Goal: Navigation & Orientation: Understand site structure

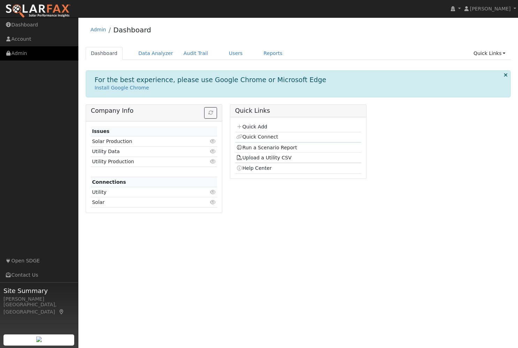
click at [20, 55] on link "Admin" at bounding box center [39, 53] width 78 height 14
click at [188, 54] on link "Audit Trail" at bounding box center [195, 53] width 35 height 13
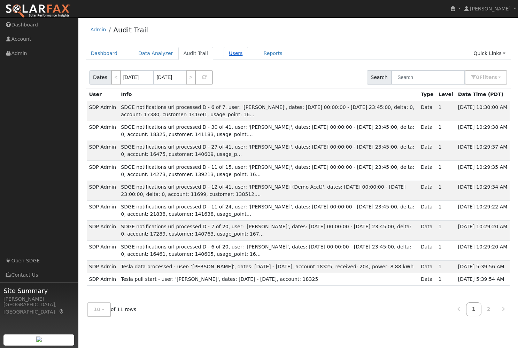
click at [230, 56] on link "Users" at bounding box center [236, 53] width 24 height 13
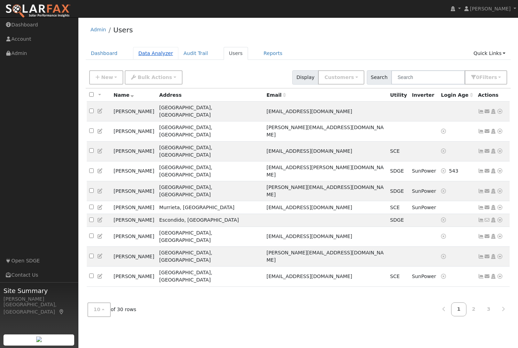
click at [146, 57] on link "Data Analyzer" at bounding box center [155, 53] width 45 height 13
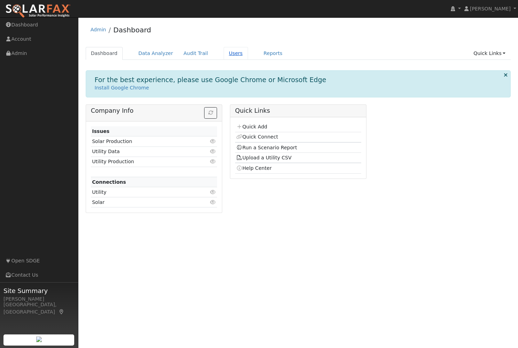
click at [226, 55] on link "Users" at bounding box center [236, 53] width 24 height 13
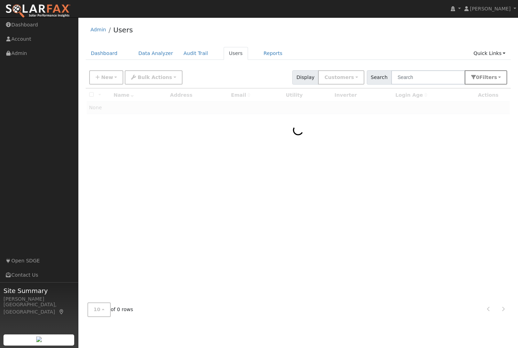
click at [481, 82] on button "0 Filter s" at bounding box center [485, 77] width 42 height 14
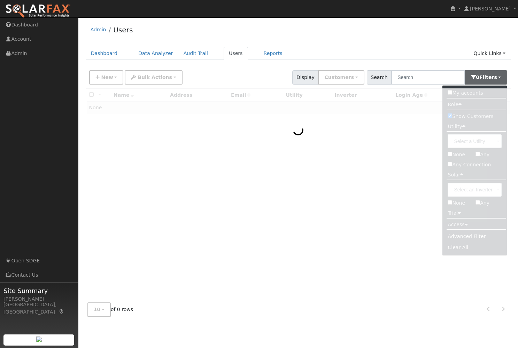
click at [404, 201] on div at bounding box center [298, 192] width 425 height 209
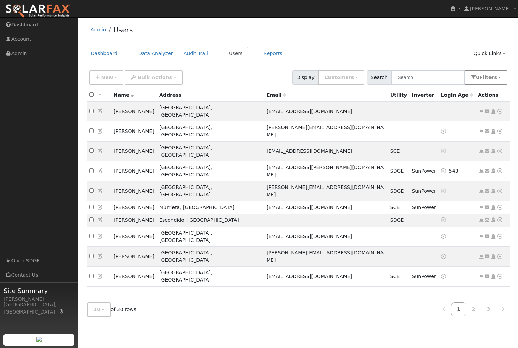
click at [488, 76] on span "Filter s" at bounding box center [488, 78] width 18 height 6
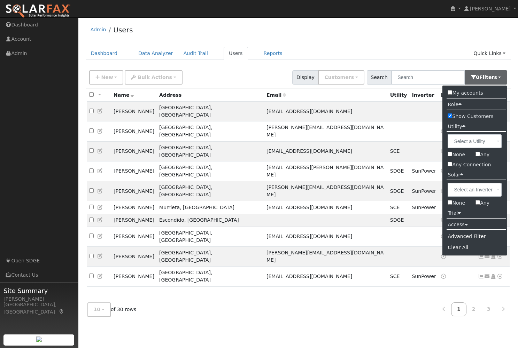
click at [460, 214] on icon at bounding box center [458, 212] width 3 height 5
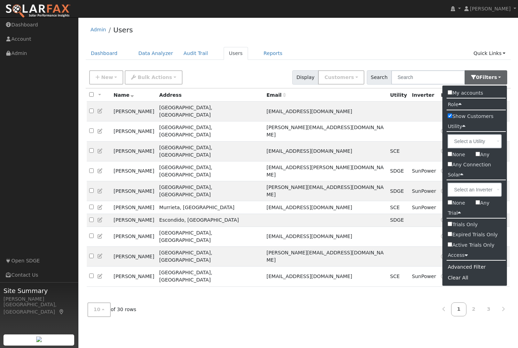
click at [449, 225] on input "Trials Only" at bounding box center [449, 224] width 5 height 5
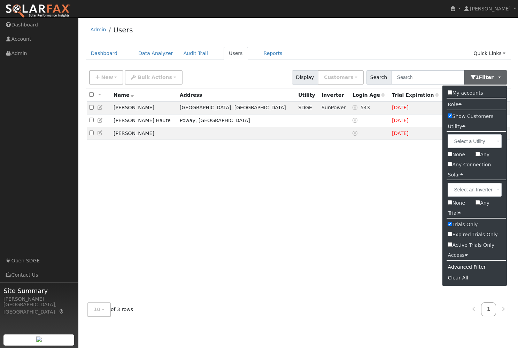
click at [399, 204] on div "All None All on page None on page Name Address Utility Inverter Login Age Trial…" at bounding box center [298, 192] width 425 height 209
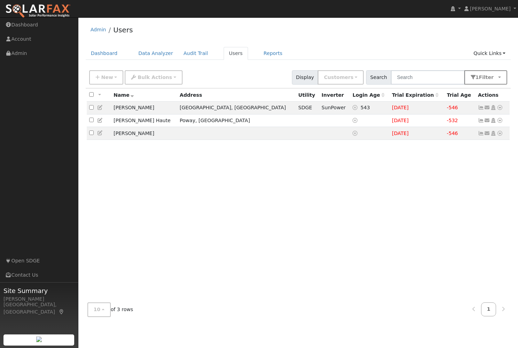
click at [499, 78] on button "1 Filter" at bounding box center [485, 77] width 43 height 14
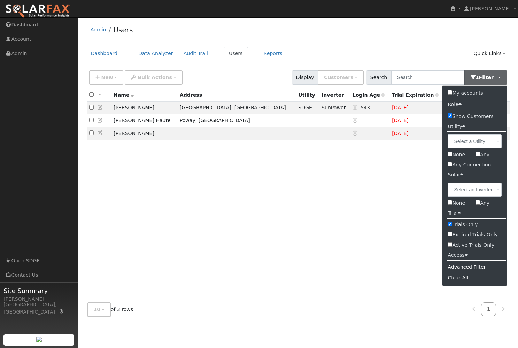
click at [450, 225] on input "Trials Only" at bounding box center [449, 224] width 5 height 5
checkbox input "false"
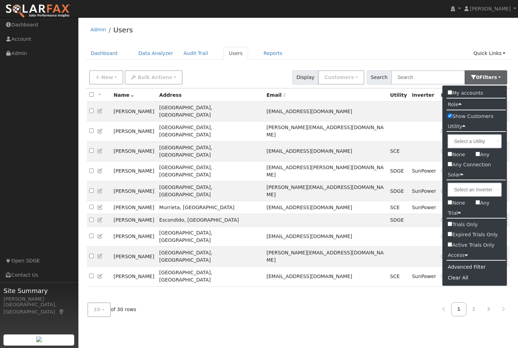
click at [449, 246] on input "Active Trials Only" at bounding box center [449, 244] width 5 height 5
checkbox input "true"
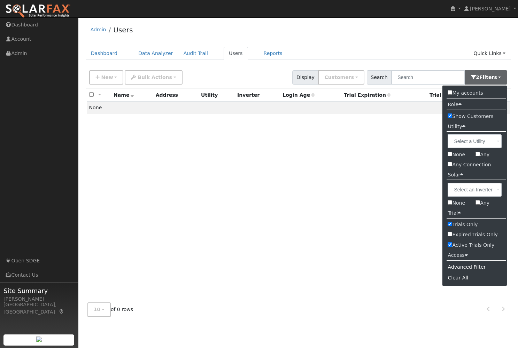
click at [449, 224] on input "Trials Only" at bounding box center [449, 224] width 5 height 5
checkbox input "false"
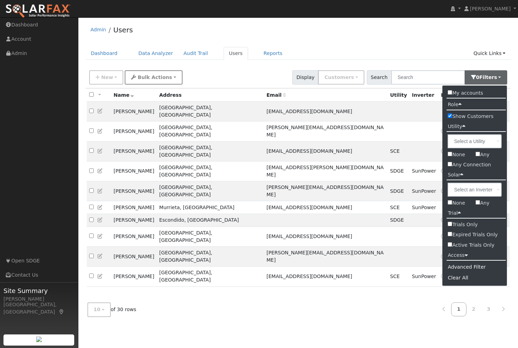
click at [169, 78] on button "Bulk Actions" at bounding box center [153, 77] width 57 height 14
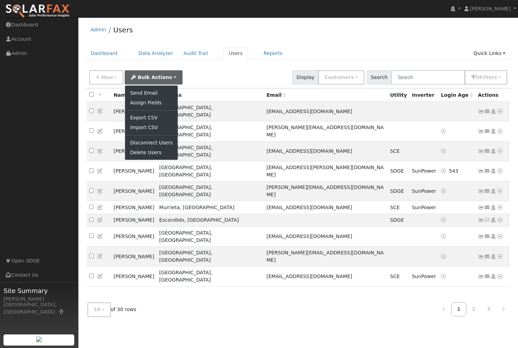
click at [213, 74] on div "New Add User Quick Add Quick Connect Quick Convert Lead Bulk Actions Send Email…" at bounding box center [298, 76] width 421 height 17
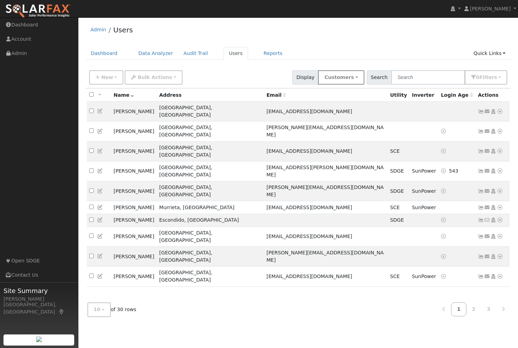
click at [364, 78] on button "Customers" at bounding box center [341, 77] width 46 height 14
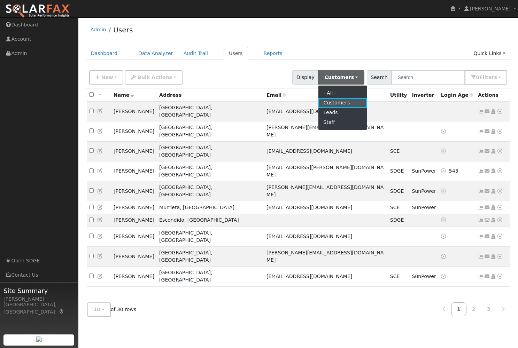
click at [343, 104] on link "Customers" at bounding box center [342, 103] width 48 height 10
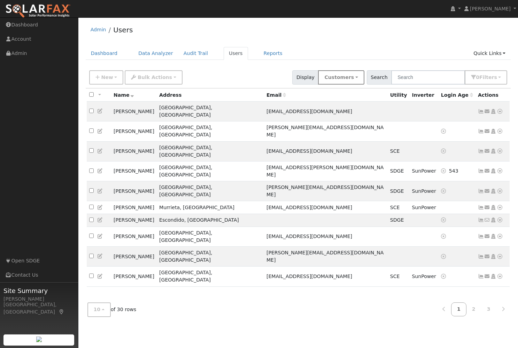
click at [364, 76] on button "Customers" at bounding box center [341, 77] width 46 height 14
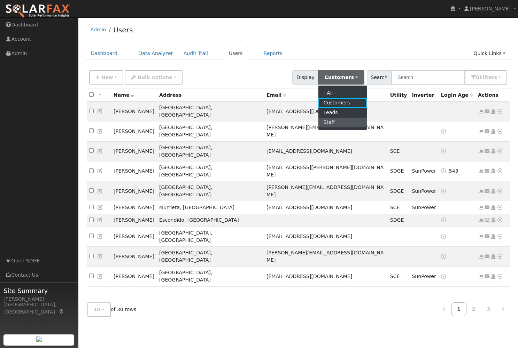
click at [354, 122] on link "Staff" at bounding box center [342, 123] width 48 height 10
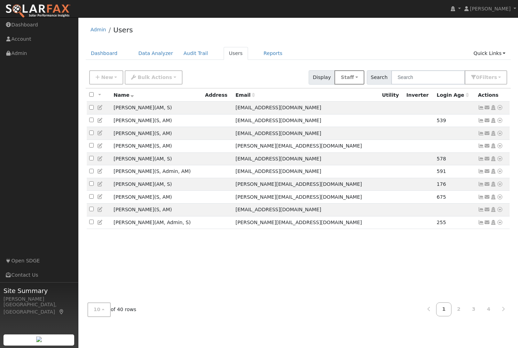
click at [364, 77] on button "Staff" at bounding box center [349, 77] width 30 height 14
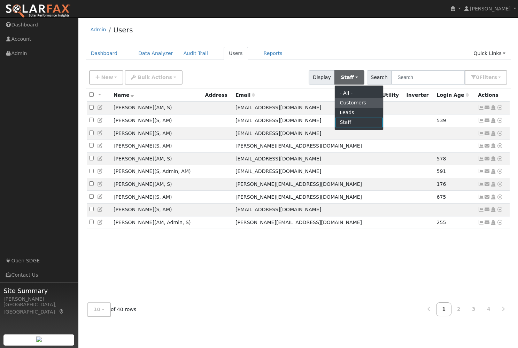
click at [358, 104] on link "Customers" at bounding box center [359, 103] width 48 height 10
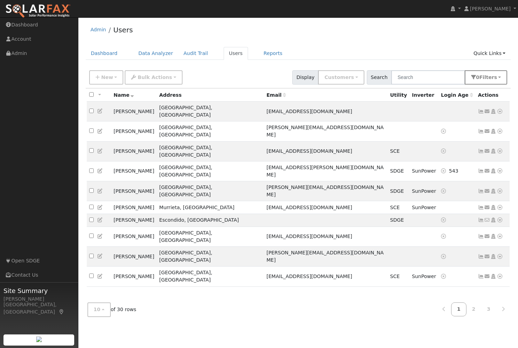
click at [499, 77] on button "0 Filter s" at bounding box center [485, 77] width 42 height 14
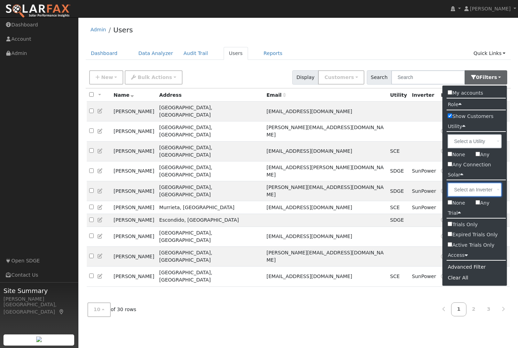
click at [486, 195] on input "text" at bounding box center [474, 190] width 54 height 14
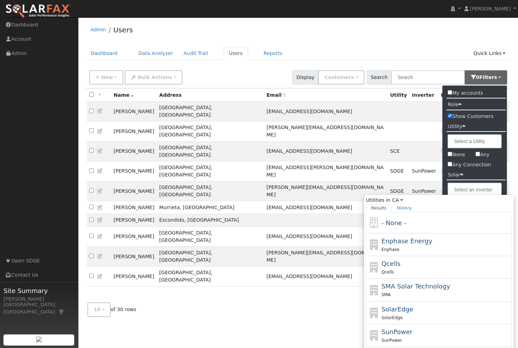
click at [483, 176] on li "Solar" at bounding box center [474, 175] width 64 height 10
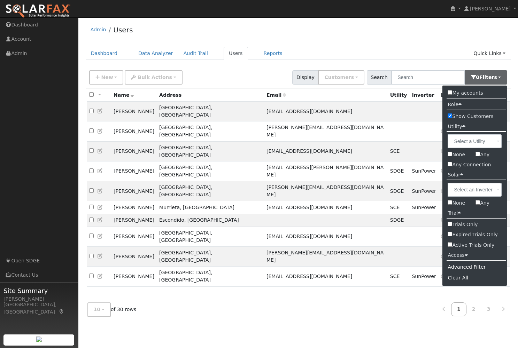
click at [462, 267] on div "Advanced Filter" at bounding box center [474, 267] width 64 height 11
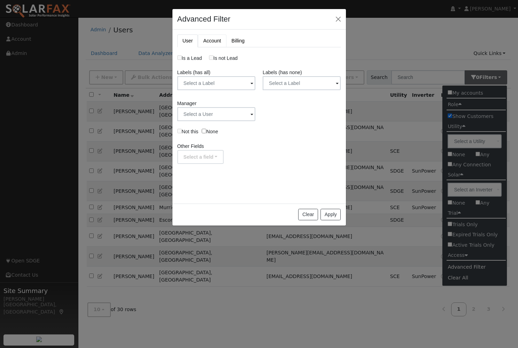
click at [211, 40] on link "Account" at bounding box center [212, 40] width 28 height 13
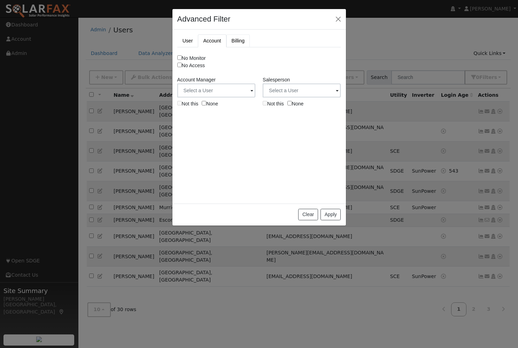
click at [234, 41] on link "Billing" at bounding box center [238, 40] width 24 height 13
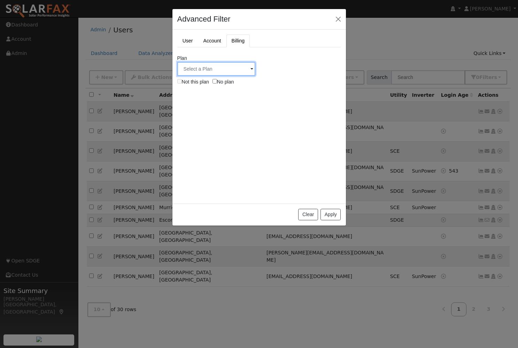
click at [246, 68] on input "text" at bounding box center [216, 69] width 78 height 14
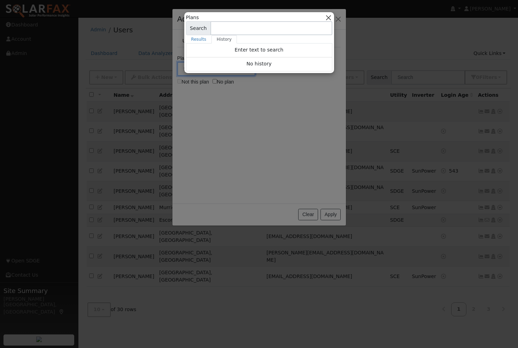
click at [331, 20] on button "button" at bounding box center [327, 17] width 7 height 7
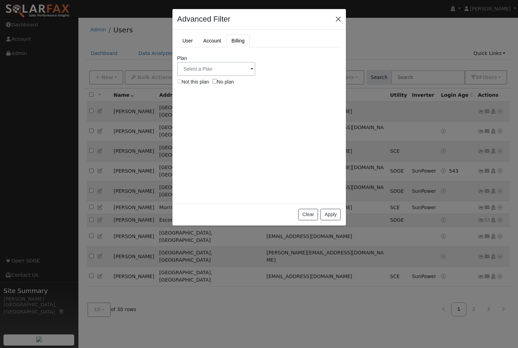
click at [337, 15] on button "button" at bounding box center [338, 19] width 10 height 10
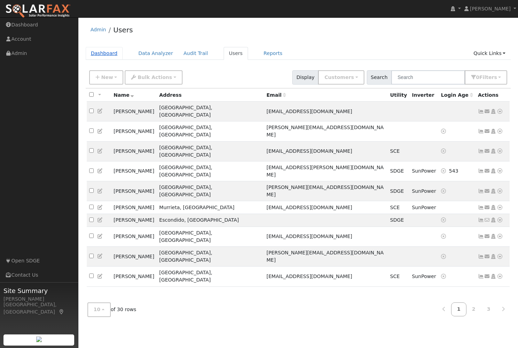
click at [107, 58] on link "Dashboard" at bounding box center [104, 53] width 37 height 13
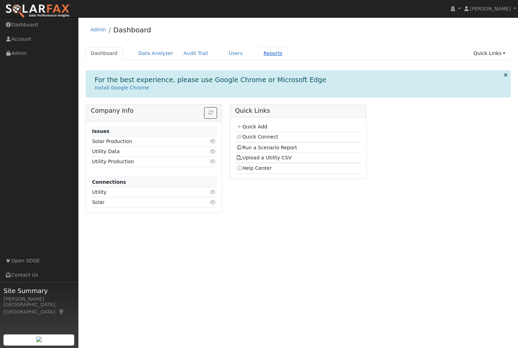
click at [267, 55] on link "Reports" at bounding box center [272, 53] width 29 height 13
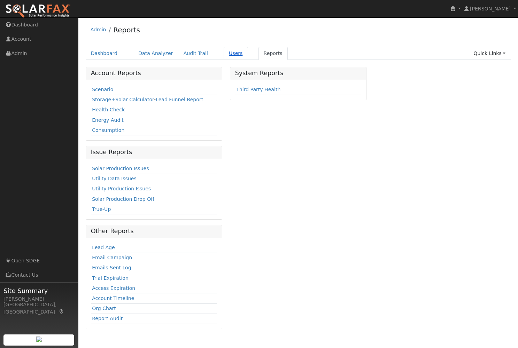
click at [225, 54] on link "Users" at bounding box center [236, 53] width 24 height 13
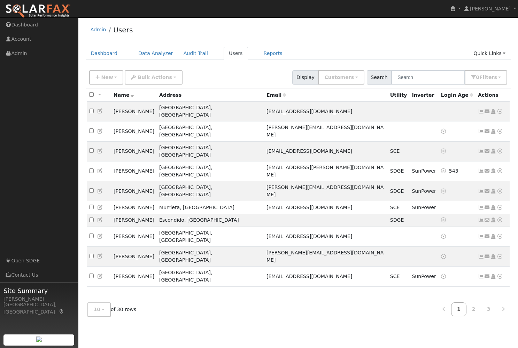
click at [470, 95] on icon at bounding box center [471, 95] width 3 height 5
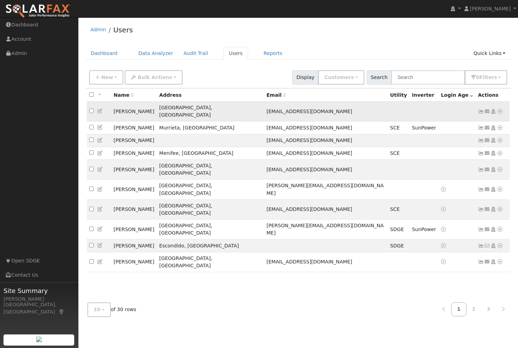
click at [481, 110] on icon at bounding box center [481, 111] width 6 height 5
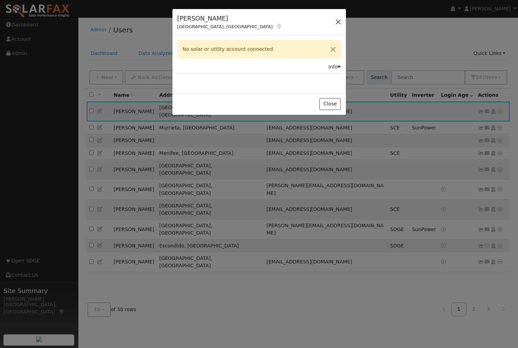
click at [340, 24] on button "button" at bounding box center [338, 22] width 10 height 10
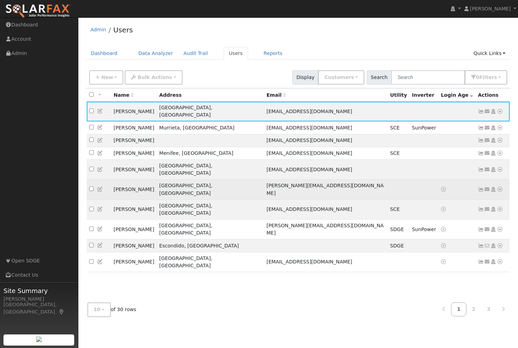
click at [483, 187] on icon at bounding box center [481, 189] width 6 height 5
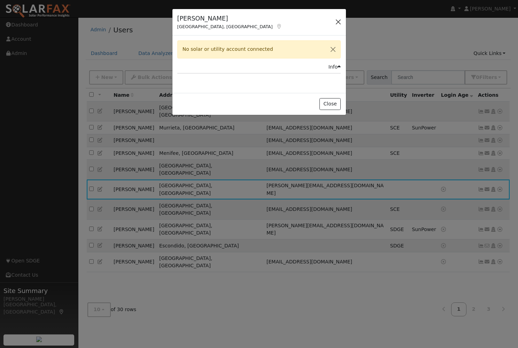
click at [338, 21] on button "button" at bounding box center [338, 22] width 10 height 10
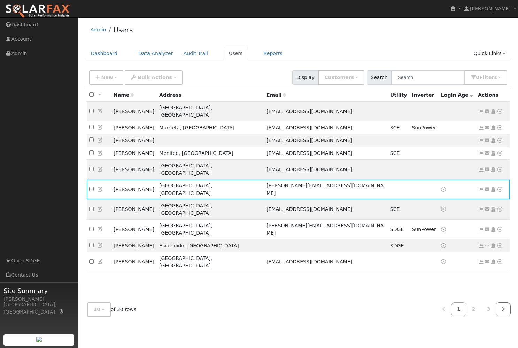
click at [502, 310] on icon at bounding box center [502, 309] width 3 height 5
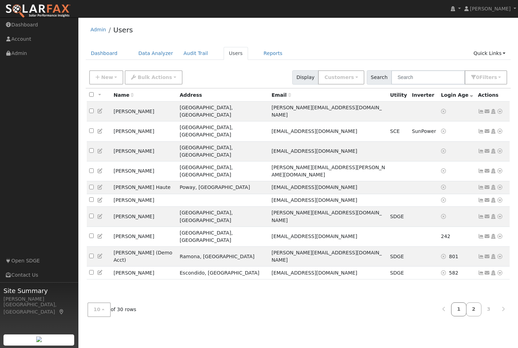
click at [457, 310] on link "1" at bounding box center [458, 310] width 15 height 14
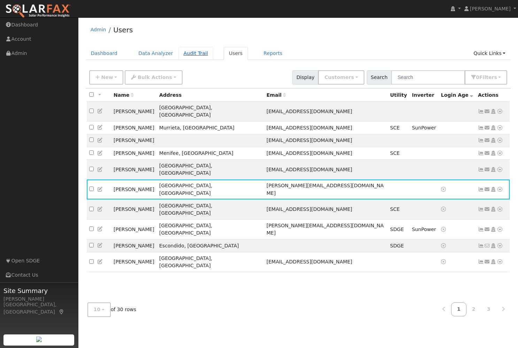
click at [193, 56] on link "Audit Trail" at bounding box center [195, 53] width 35 height 13
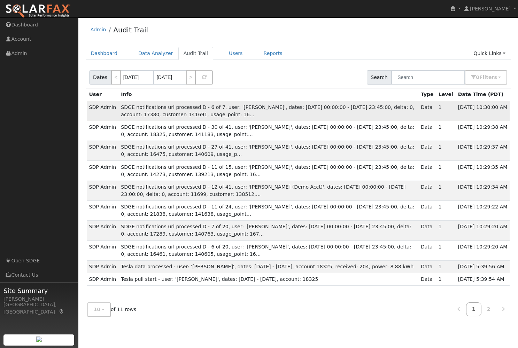
click at [306, 105] on span "SDGE notifications url processed D - 6 of 7, user: '[PERSON_NAME]', dates: [DAT…" at bounding box center [267, 110] width 293 height 13
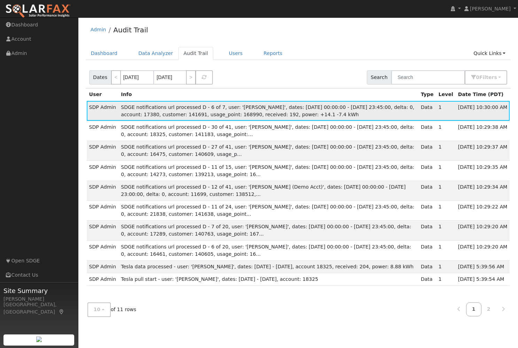
click at [126, 110] on span "SDGE notifications url processed D - 6 of 7, user: '[PERSON_NAME]', dates: [DAT…" at bounding box center [267, 110] width 293 height 13
click at [151, 114] on span "SDGE notifications url processed D - 6 of 7, user: '[PERSON_NAME]', dates: [DAT…" at bounding box center [267, 110] width 293 height 13
click at [197, 116] on span "SDGE notifications url processed D - 6 of 7, user: '[PERSON_NAME]', dates: [DAT…" at bounding box center [267, 110] width 293 height 13
click at [131, 109] on span "SDGE notifications url processed D - 6 of 7, user: '[PERSON_NAME]', dates: [DAT…" at bounding box center [267, 110] width 293 height 13
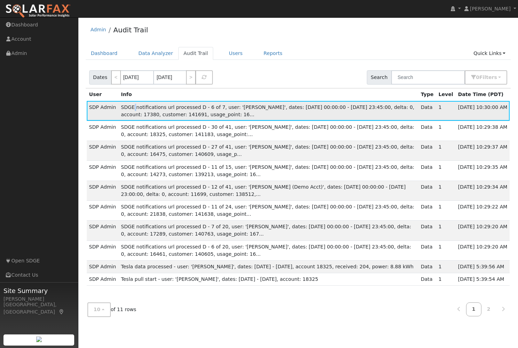
click at [131, 109] on span "SDGE notifications url processed D - 6 of 7, user: 'Ari Jahanian', dates: 2025-…" at bounding box center [267, 110] width 293 height 13
click at [34, 1] on link at bounding box center [38, 8] width 76 height 17
